Goal: Information Seeking & Learning: Learn about a topic

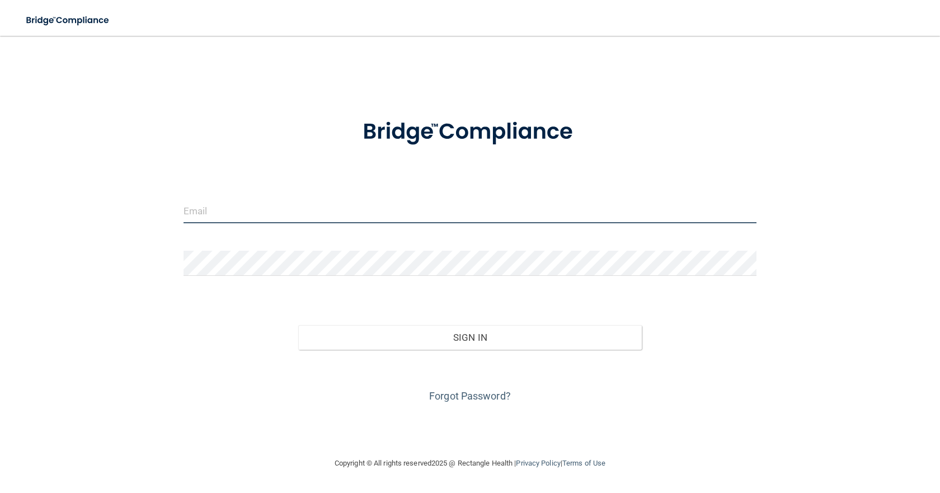
click at [324, 218] on input "email" at bounding box center [469, 210] width 573 height 25
type input "[EMAIL_ADDRESS][DOMAIN_NAME]"
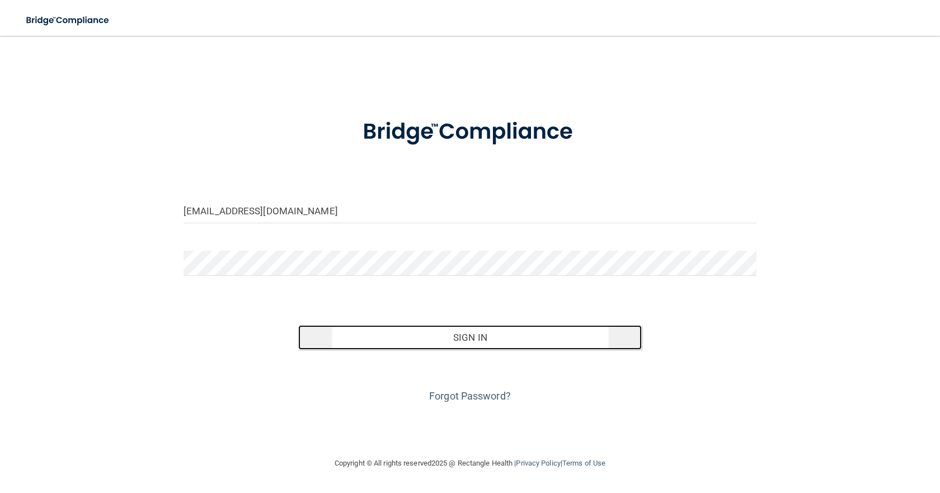
click at [465, 334] on button "Sign In" at bounding box center [469, 337] width 343 height 25
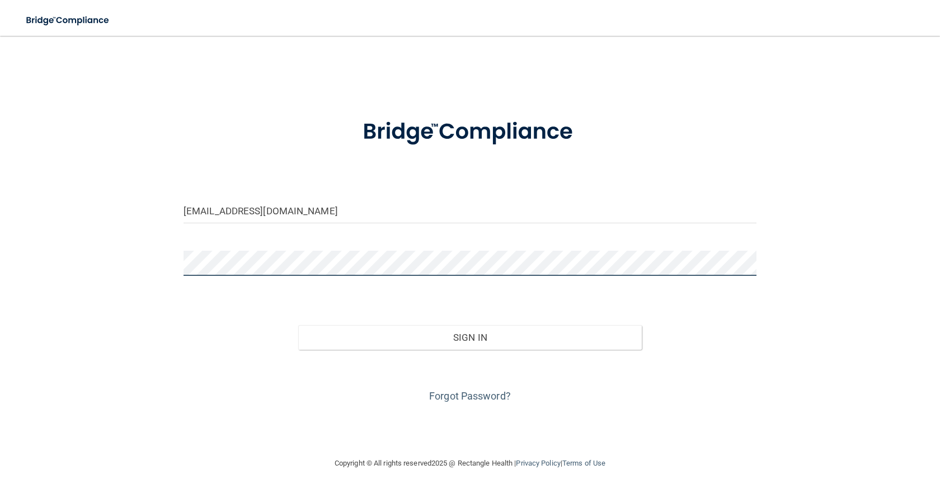
click at [298, 325] on button "Sign In" at bounding box center [469, 337] width 343 height 25
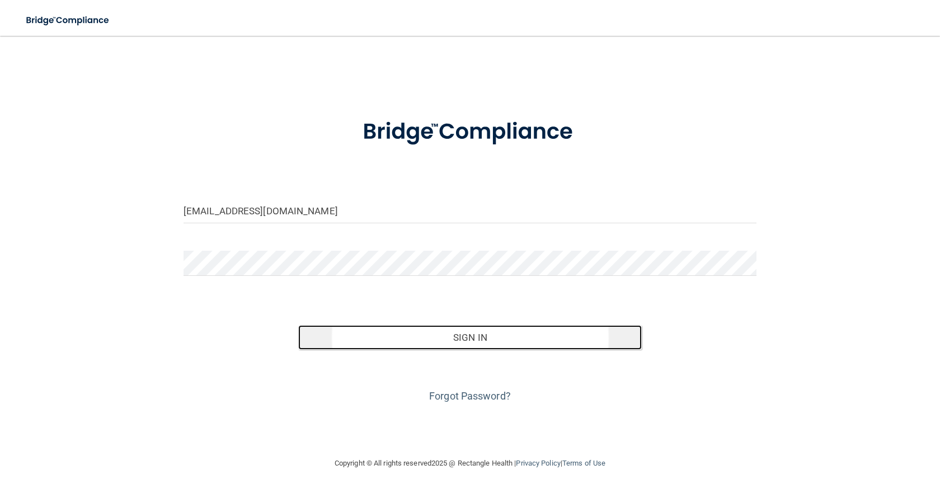
click at [482, 340] on button "Sign In" at bounding box center [469, 337] width 343 height 25
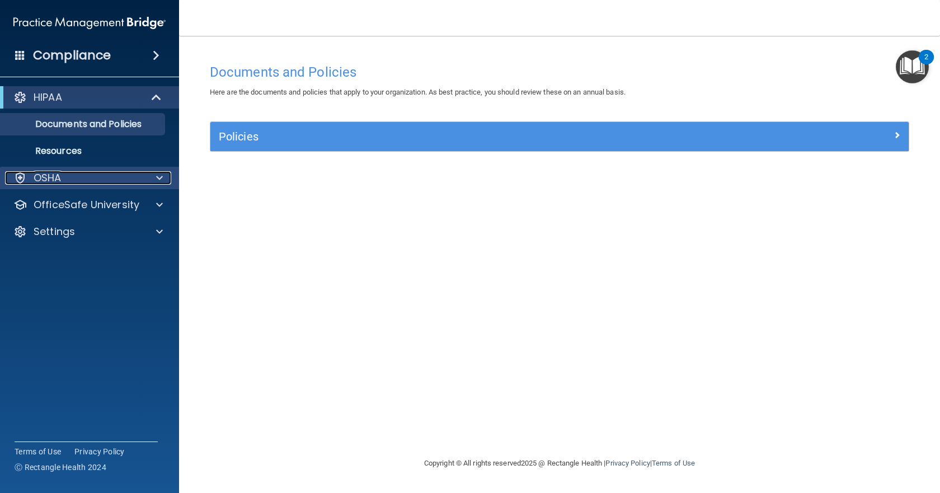
click at [159, 177] on span at bounding box center [159, 177] width 7 height 13
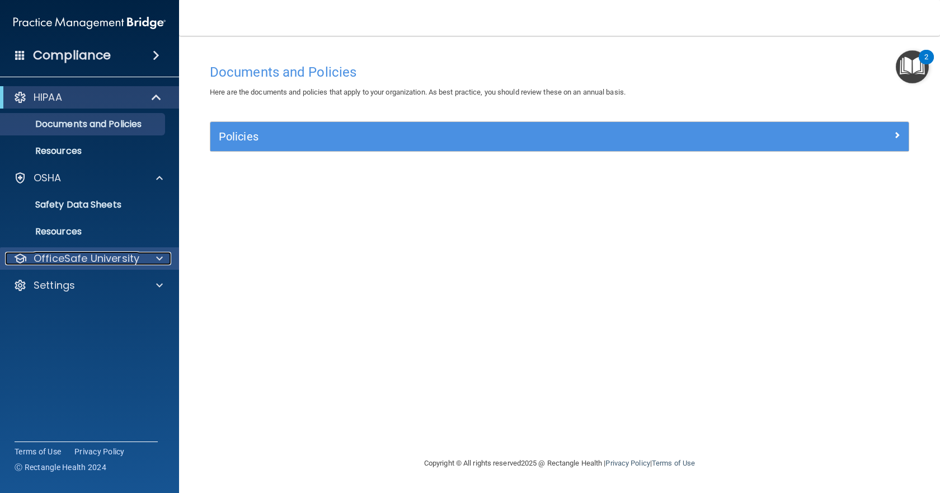
click at [158, 257] on span at bounding box center [159, 258] width 7 height 13
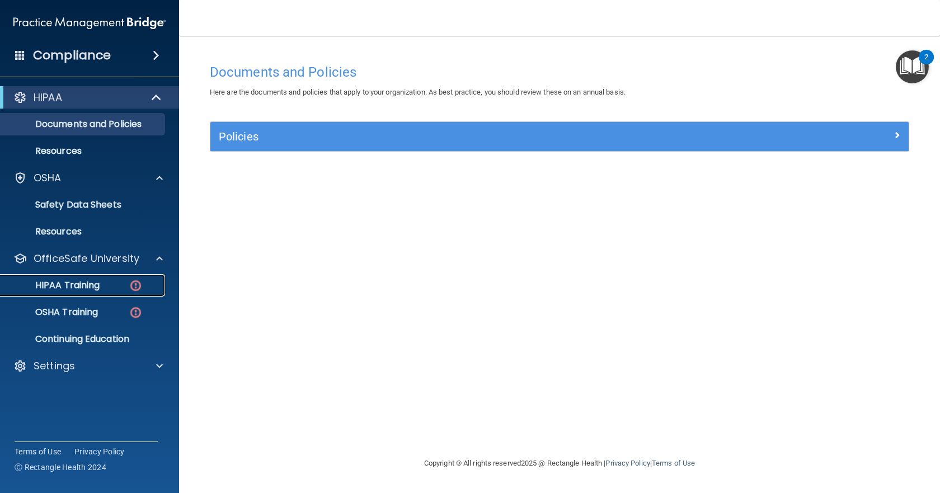
click at [85, 283] on p "HIPAA Training" at bounding box center [53, 285] width 92 height 11
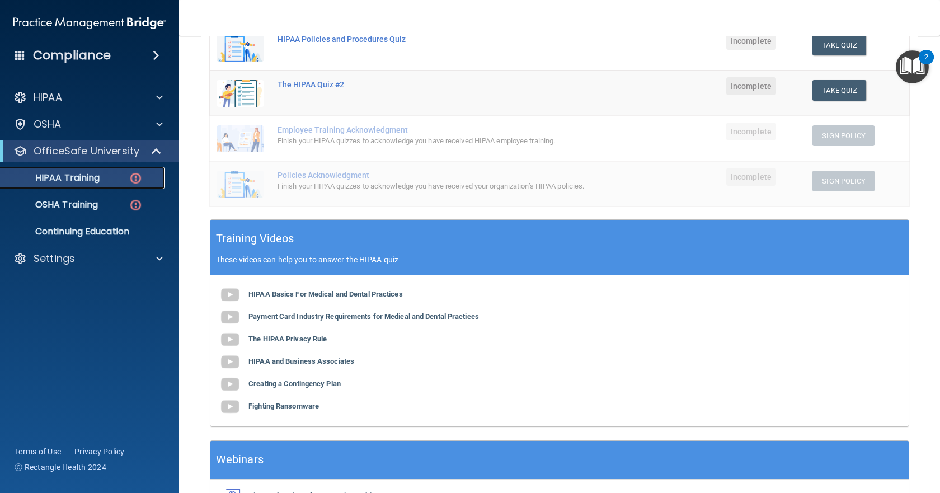
scroll to position [224, 0]
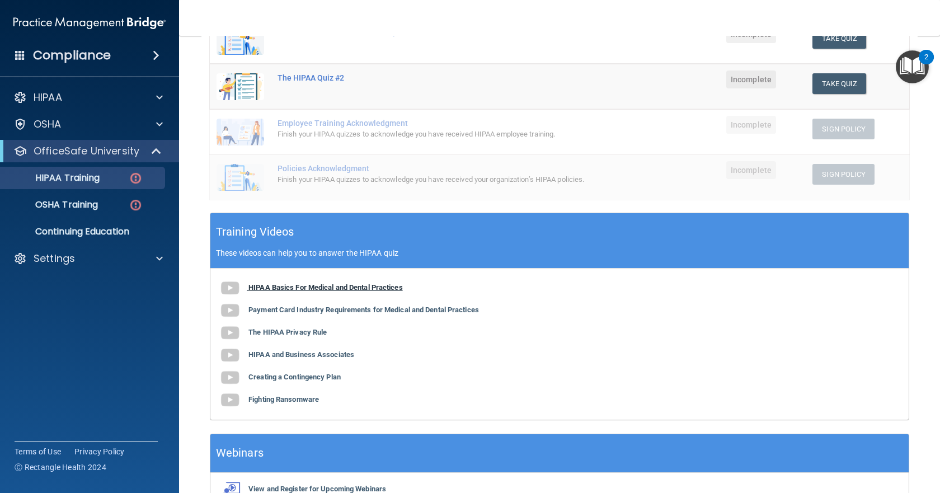
click at [310, 284] on b "HIPAA Basics For Medical and Dental Practices" at bounding box center [325, 287] width 154 height 8
